Goal: Information Seeking & Learning: Learn about a topic

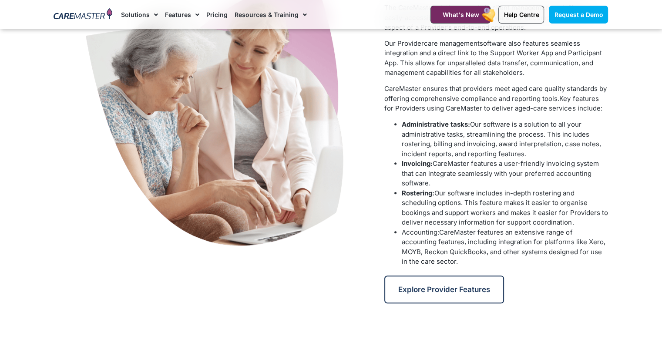
scroll to position [438, 0]
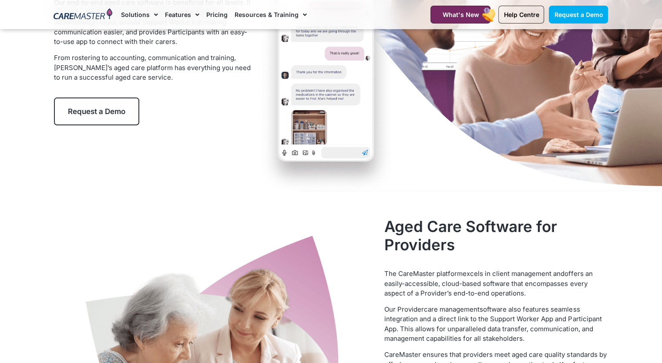
scroll to position [0, 0]
